Goal: Task Accomplishment & Management: Manage account settings

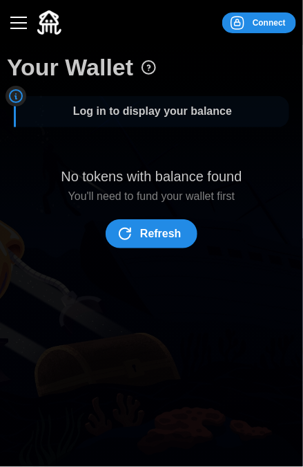
click at [252, 23] on span "Connect" at bounding box center [257, 22] width 57 height 19
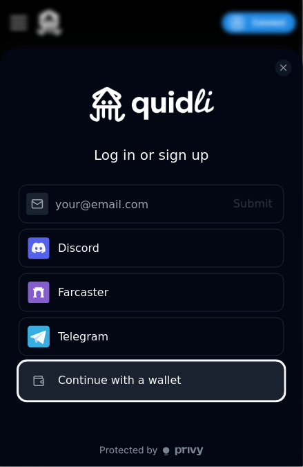
click at [126, 391] on button "Continue with a wallet" at bounding box center [152, 380] width 266 height 39
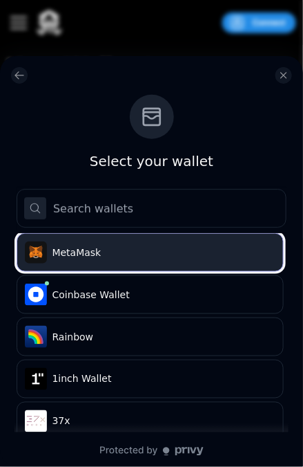
click at [139, 253] on span "MetaMask" at bounding box center [162, 252] width 218 height 14
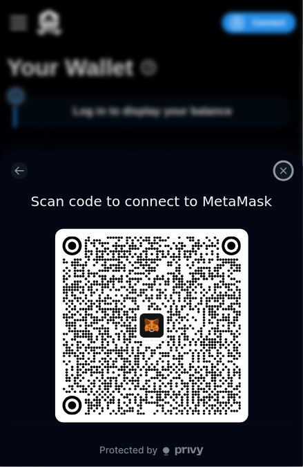
click at [280, 169] on icon "close modal" at bounding box center [284, 170] width 11 height 11
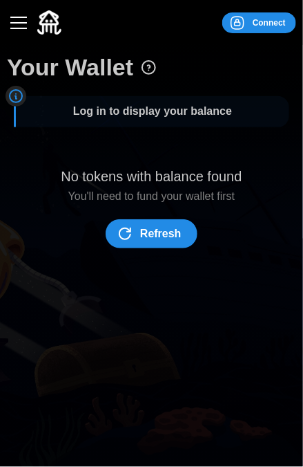
click at [243, 20] on icon "dots" at bounding box center [237, 23] width 17 height 17
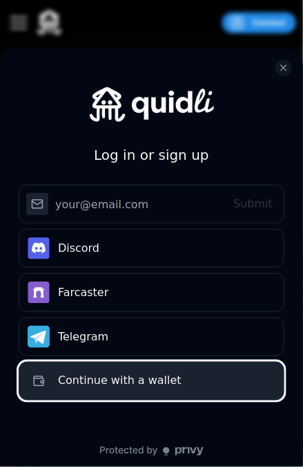
click at [120, 383] on div "Continue with a wallet" at bounding box center [167, 381] width 218 height 17
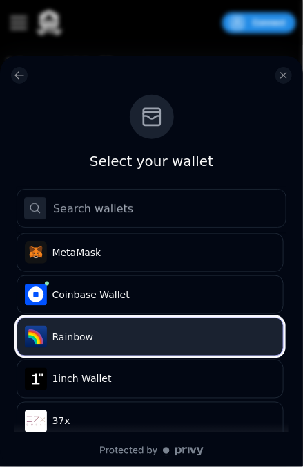
click at [131, 340] on span "Rainbow" at bounding box center [162, 337] width 218 height 14
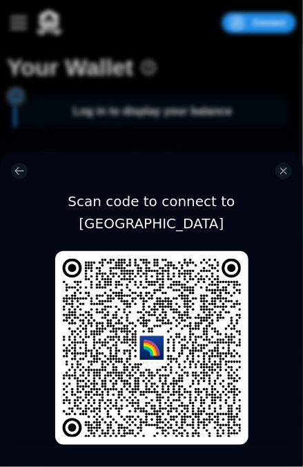
click at [55, 163] on div "log in or sign up" at bounding box center [81, 170] width 141 height 17
click at [285, 170] on icon "close modal" at bounding box center [284, 171] width 6 height 6
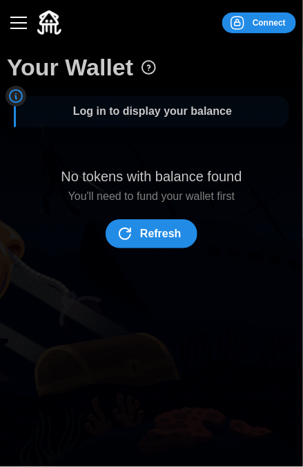
click at [251, 26] on span "Connect" at bounding box center [257, 22] width 57 height 19
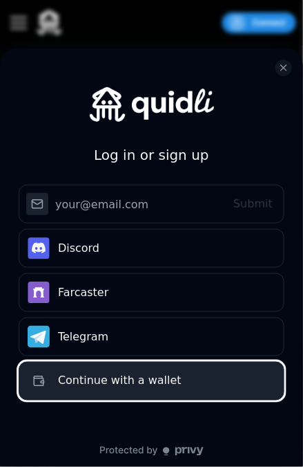
click at [128, 387] on div "Continue with a wallet" at bounding box center [167, 381] width 218 height 17
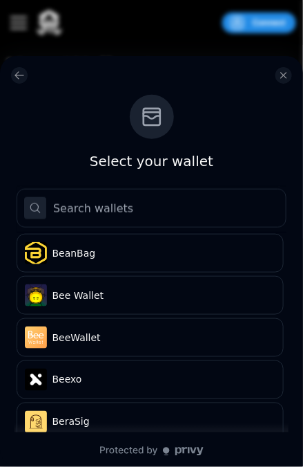
scroll to position [2073, 0]
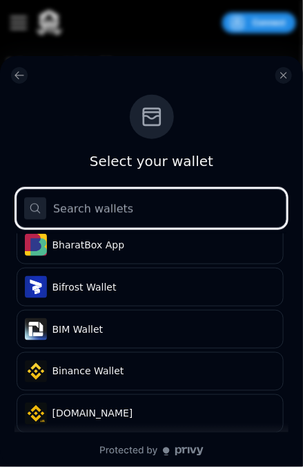
click at [112, 219] on input "log in or sign up" at bounding box center [152, 208] width 270 height 39
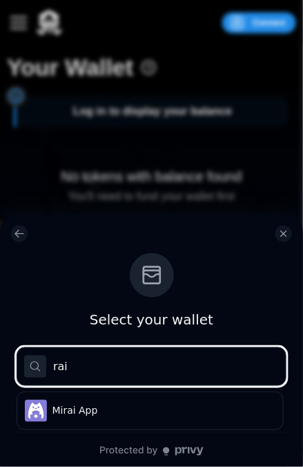
scroll to position [0, 0]
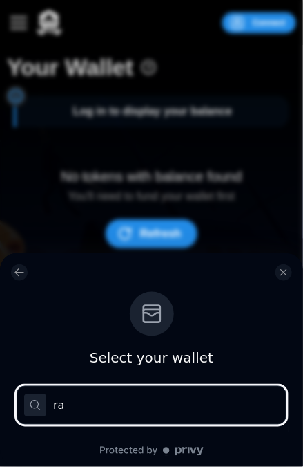
type input "r"
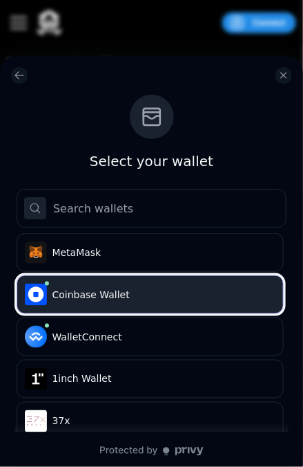
click at [120, 299] on span "Coinbase Wallet" at bounding box center [162, 295] width 218 height 14
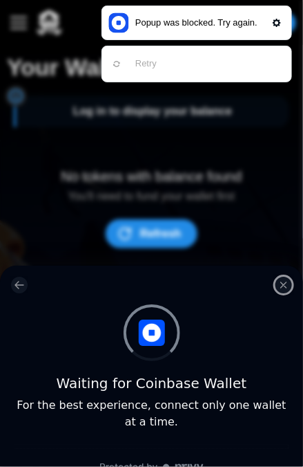
click at [291, 288] on button "close modal" at bounding box center [284, 284] width 17 height 17
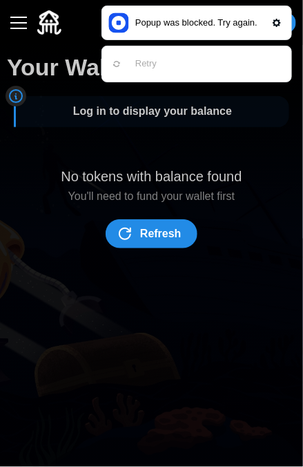
click at [173, 236] on span "Refresh" at bounding box center [160, 234] width 41 height 28
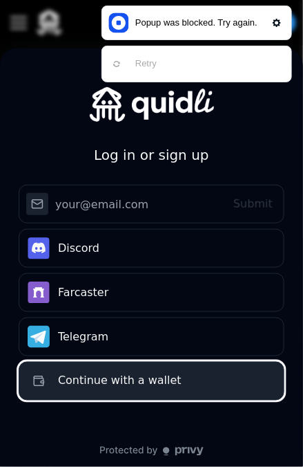
click at [136, 382] on div "Continue with a wallet" at bounding box center [167, 381] width 218 height 17
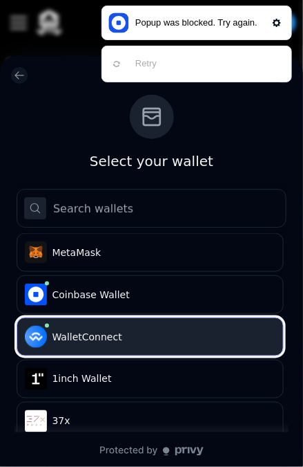
click at [140, 339] on span "WalletConnect" at bounding box center [162, 337] width 218 height 14
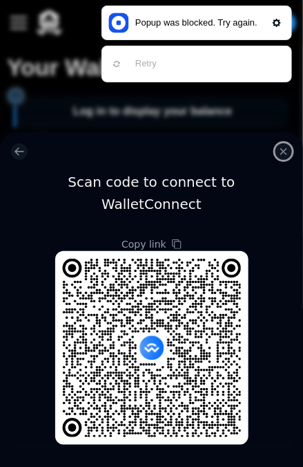
click at [281, 150] on icon "close modal" at bounding box center [284, 151] width 11 height 11
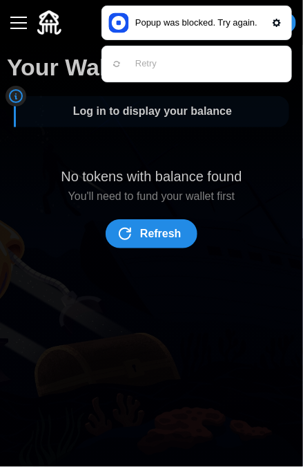
click at [159, 228] on span "Refresh" at bounding box center [160, 234] width 41 height 28
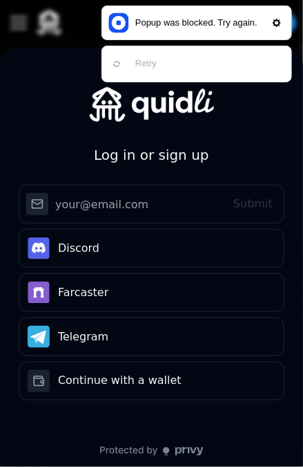
click at [277, 22] on img at bounding box center [277, 23] width 8 height 8
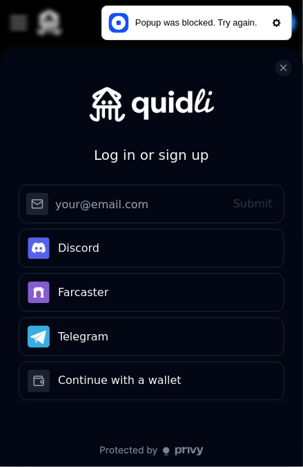
click at [28, 59] on div "log in or sign up" at bounding box center [151, 67] width 281 height 39
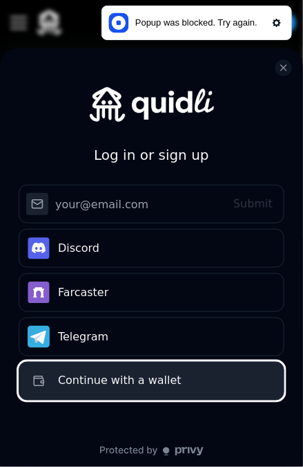
click at [113, 386] on div "Continue with a wallet" at bounding box center [167, 381] width 218 height 17
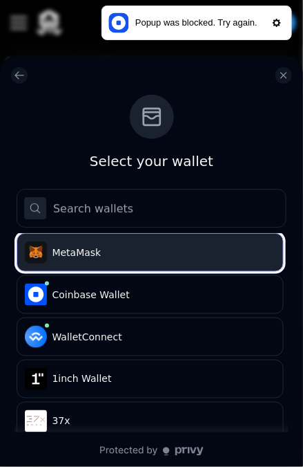
click at [122, 247] on span "MetaMask" at bounding box center [162, 252] width 218 height 14
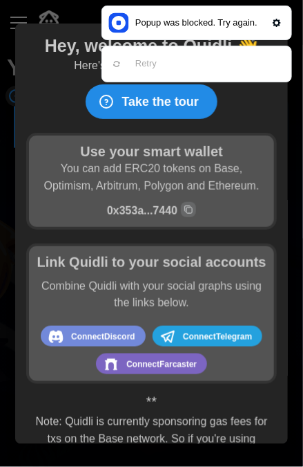
click at [147, 105] on span "Take the tour" at bounding box center [160, 101] width 77 height 33
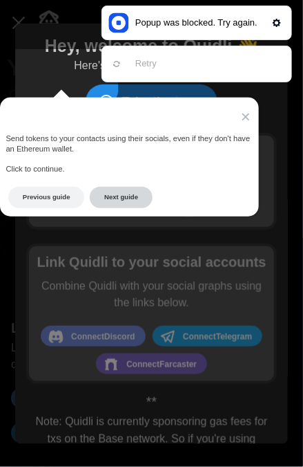
click at [123, 200] on button "Next guide" at bounding box center [121, 197] width 63 height 21
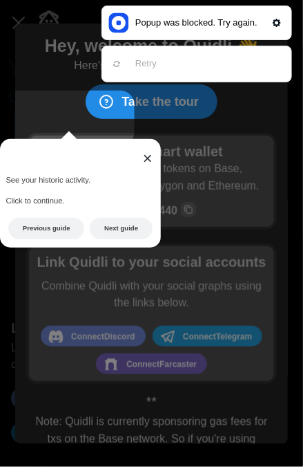
click at [149, 156] on span "×" at bounding box center [148, 158] width 10 height 19
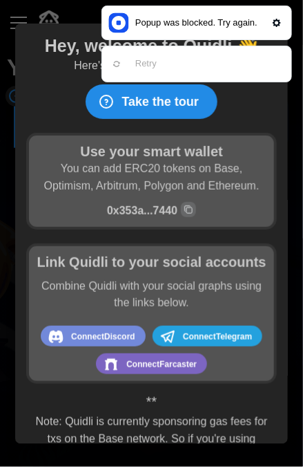
click at [283, 22] on div at bounding box center [277, 23] width 17 height 17
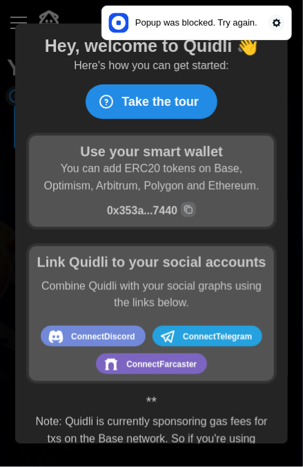
click at [283, 23] on circle at bounding box center [277, 23] width 17 height 17
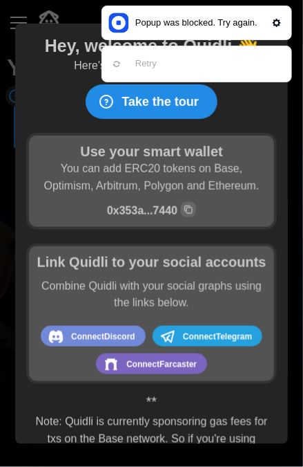
click at [198, 21] on div "Popup was blocked. Try again." at bounding box center [196, 23] width 122 height 14
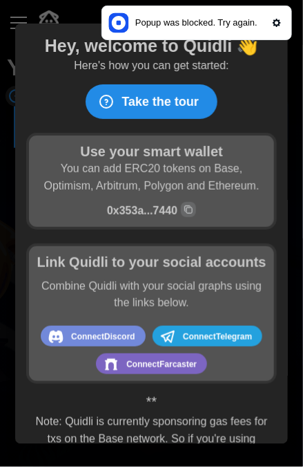
click at [187, 346] on span "Connect Telegram" at bounding box center [217, 337] width 69 height 18
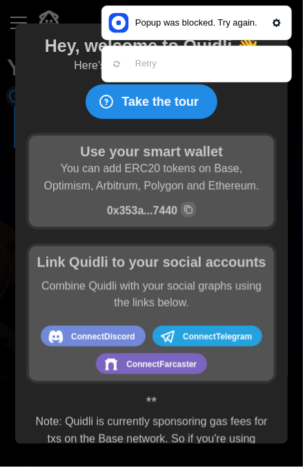
click at [187, 346] on span "Connect Telegram" at bounding box center [217, 337] width 69 height 18
click at [86, 64] on p "Here's how you can get started:" at bounding box center [152, 65] width 156 height 17
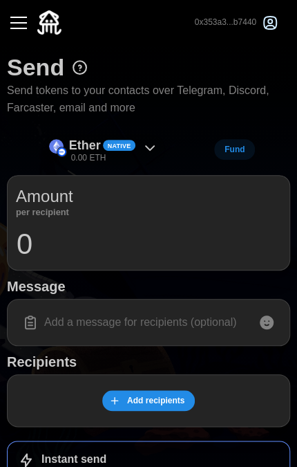
click at [156, 151] on icon at bounding box center [150, 148] width 17 height 17
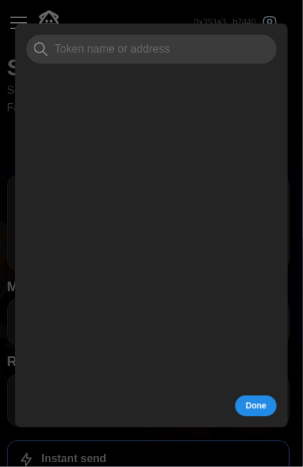
click at [245, 410] on button "Done" at bounding box center [256, 405] width 41 height 21
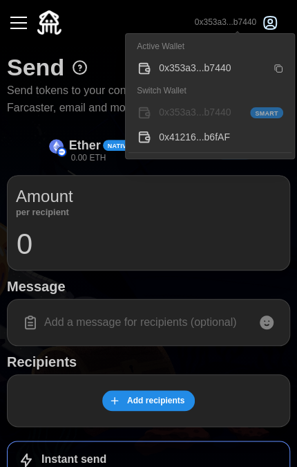
click at [269, 22] on icon "button" at bounding box center [270, 21] width 4 height 4
click at [242, 21] on p "0x353a3...b7440" at bounding box center [226, 23] width 62 height 12
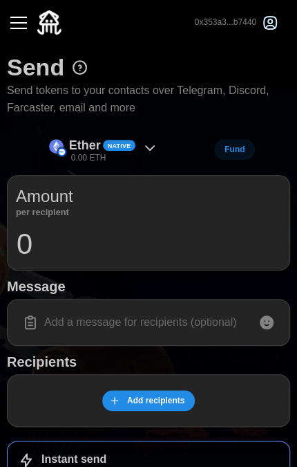
drag, startPoint x: 6, startPoint y: 20, endPoint x: 15, endPoint y: 20, distance: 9.0
click at [6, 20] on header "0x353a3...b7440" at bounding box center [148, 22] width 297 height 45
click at [15, 19] on button "button" at bounding box center [18, 22] width 23 height 23
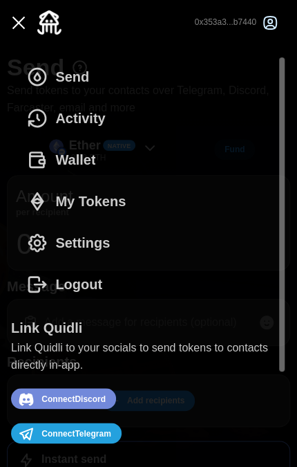
click at [84, 159] on span "Wallet" at bounding box center [75, 160] width 40 height 40
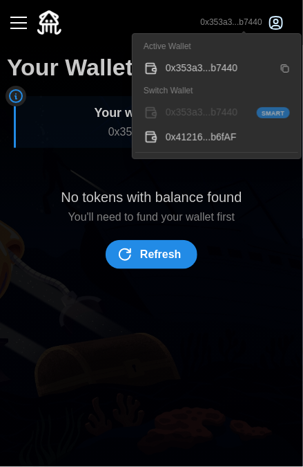
click at [276, 23] on icon "button" at bounding box center [276, 23] width 17 height 17
click at [281, 21] on icon "button" at bounding box center [276, 23] width 17 height 17
click at [23, 20] on button "button" at bounding box center [18, 22] width 23 height 23
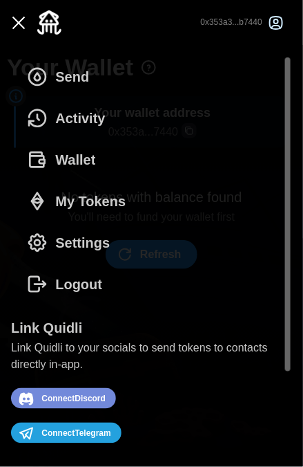
click at [91, 241] on span "Settings" at bounding box center [82, 243] width 55 height 40
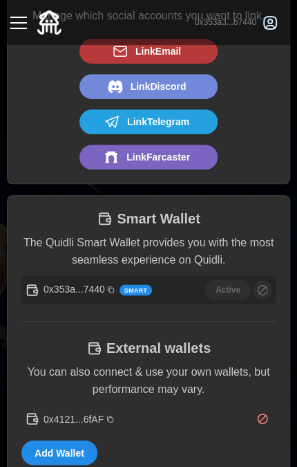
scroll to position [207, 0]
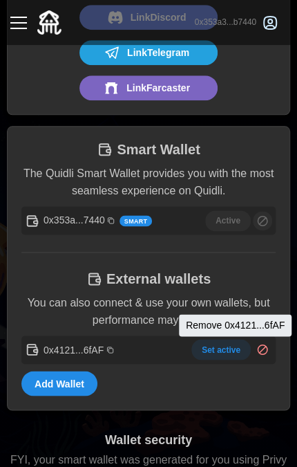
click at [263, 349] on icon "Remove 0x4121...6fAF" at bounding box center [262, 349] width 12 height 12
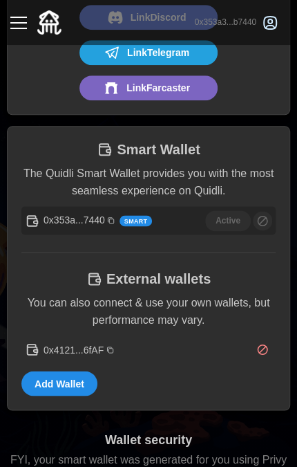
click at [80, 380] on span "Add Wallet" at bounding box center [60, 382] width 50 height 23
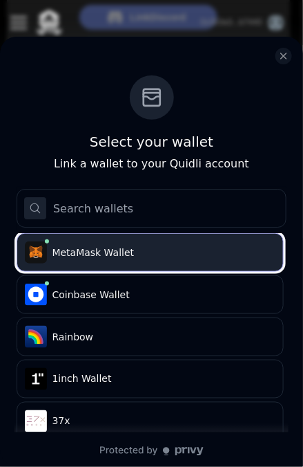
click at [127, 252] on span "MetaMask Wallet" at bounding box center [162, 252] width 218 height 14
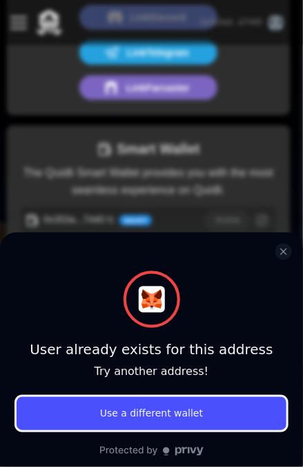
click at [170, 416] on button "Use a different wallet" at bounding box center [152, 413] width 270 height 33
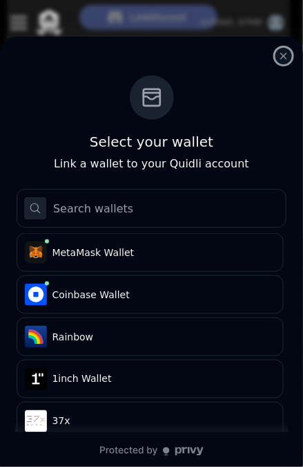
click at [283, 52] on icon "close modal" at bounding box center [284, 55] width 11 height 11
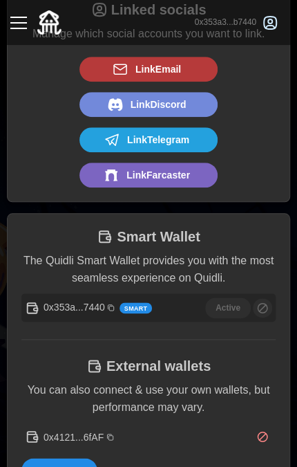
scroll to position [138, 0]
